Goal: Use online tool/utility: Utilize a website feature to perform a specific function

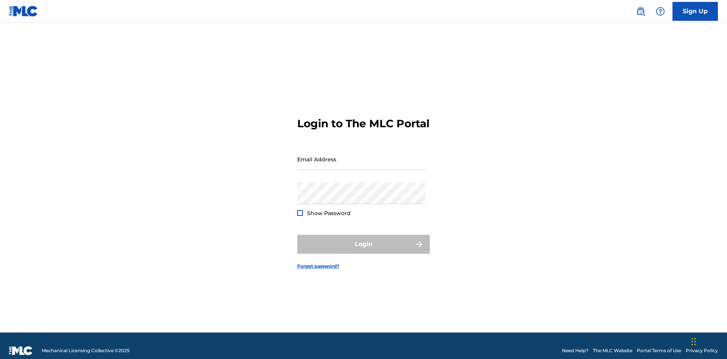
scroll to position [10, 0]
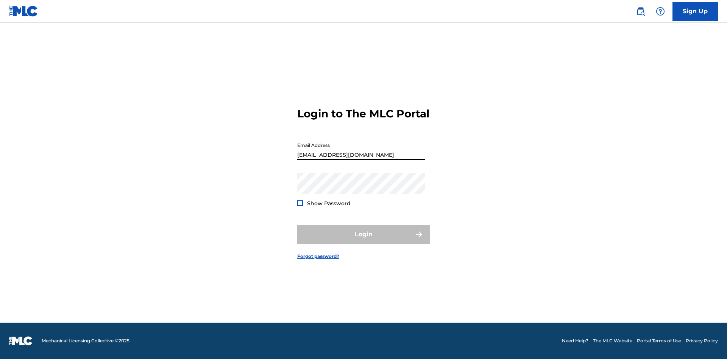
type input "Duke.McTesterson@gmail.com"
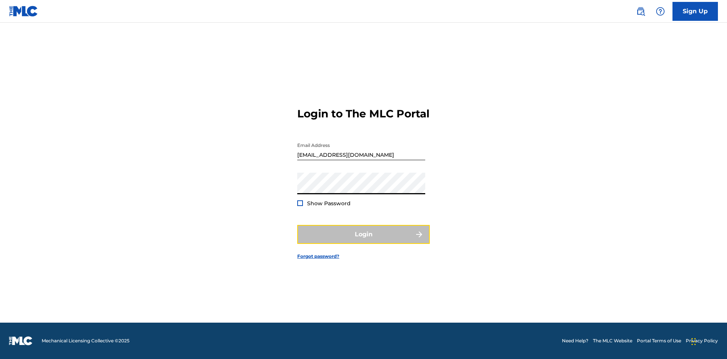
click at [364, 241] on button "Login" at bounding box center [363, 234] width 133 height 19
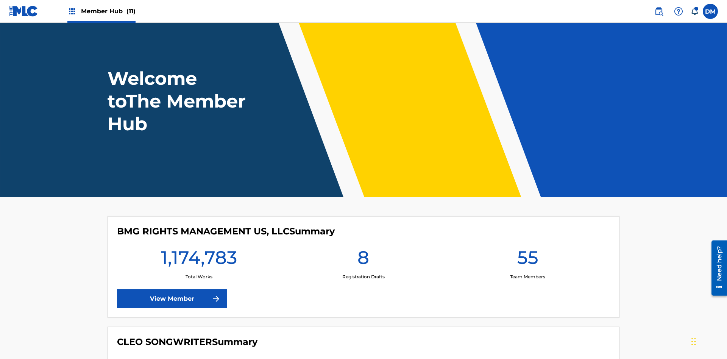
click at [108, 11] on span "Member Hub (11)" at bounding box center [108, 11] width 55 height 9
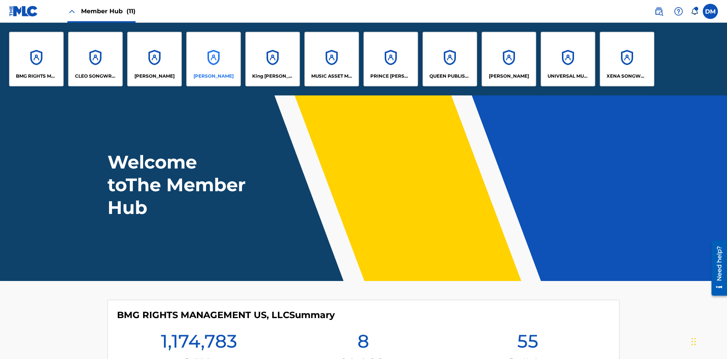
click at [214, 76] on p "EYAMA MCSINGER" at bounding box center [214, 76] width 40 height 7
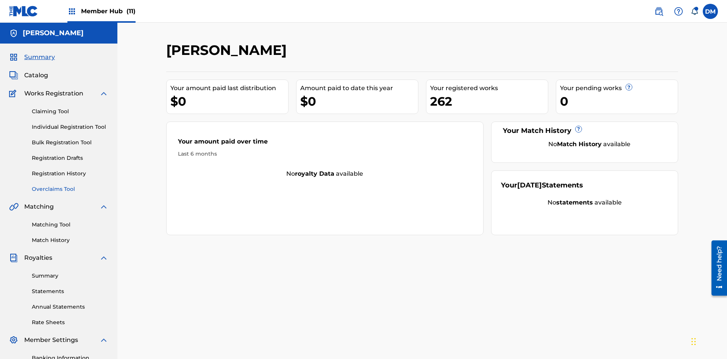
click at [70, 185] on link "Overclaims Tool" at bounding box center [70, 189] width 77 height 8
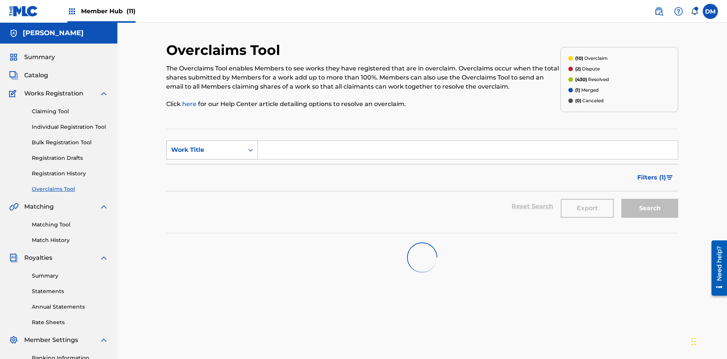
click at [205, 145] on div "Work Title" at bounding box center [205, 149] width 68 height 9
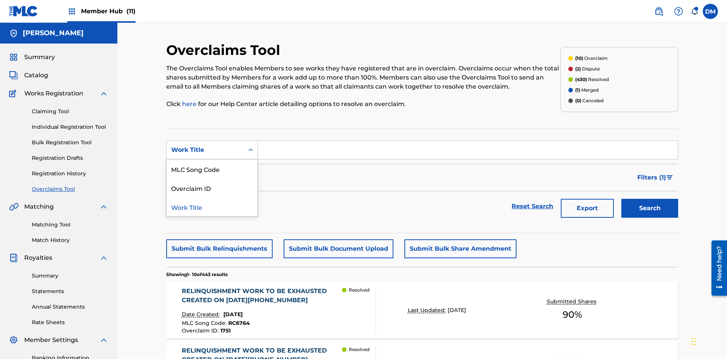
scroll to position [97, 0]
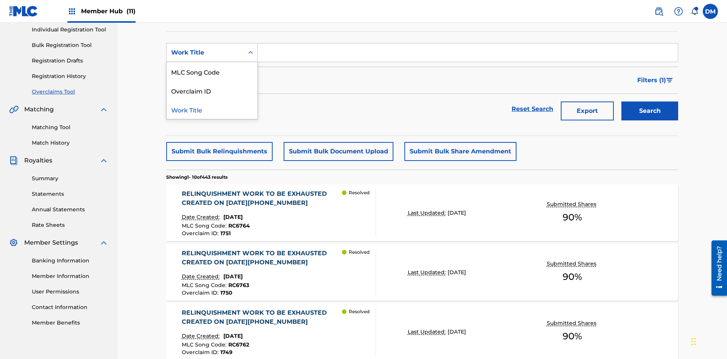
click at [212, 91] on div "Overclaim ID" at bounding box center [212, 90] width 91 height 19
click at [468, 55] on input "Search Form" at bounding box center [468, 53] width 420 height 18
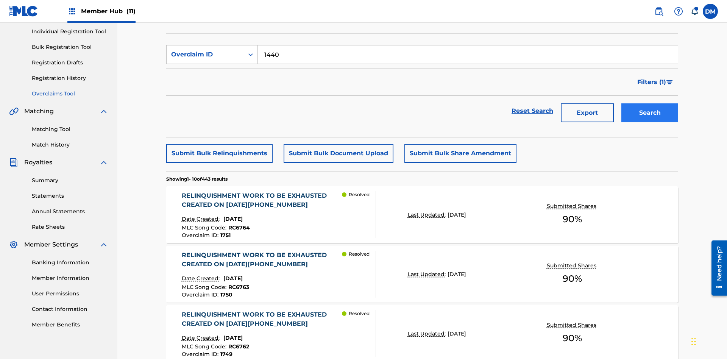
type input "1440"
click at [650, 103] on button "Search" at bounding box center [650, 112] width 57 height 19
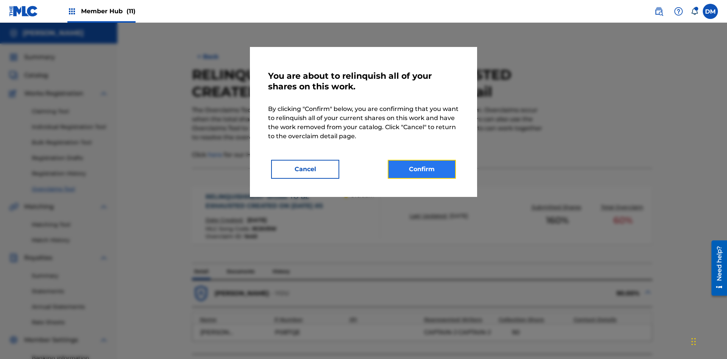
click at [422, 169] on button "Confirm" at bounding box center [422, 169] width 68 height 19
